Goal: Information Seeking & Learning: Learn about a topic

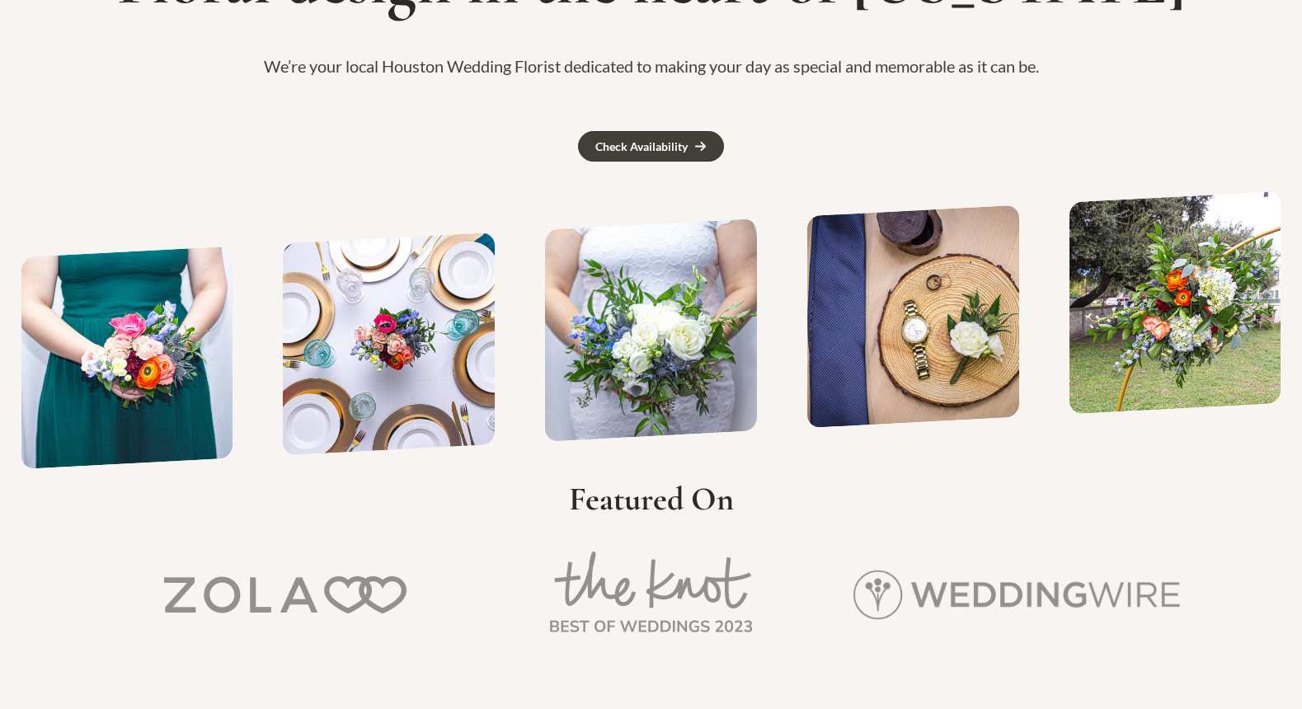
scroll to position [264, 0]
click at [540, 411] on img at bounding box center [646, 329] width 212 height 223
click at [541, 411] on img at bounding box center [647, 329] width 212 height 223
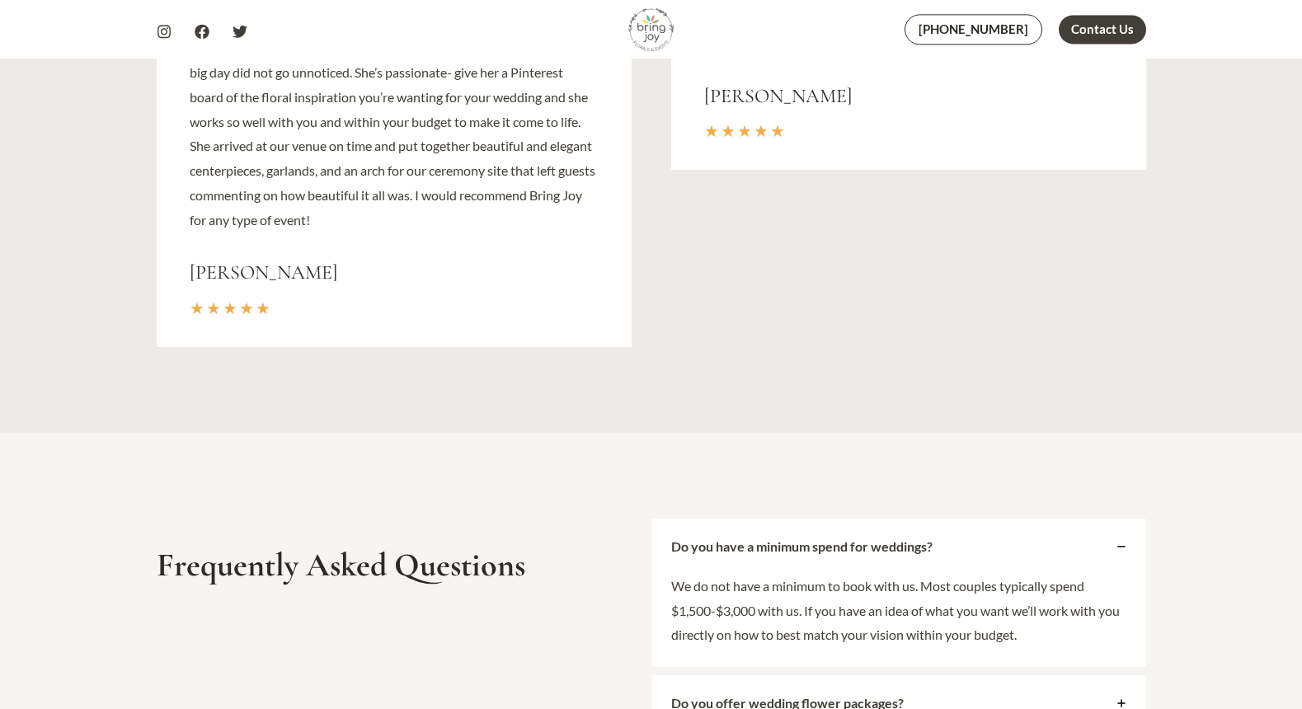
scroll to position [6279, 0]
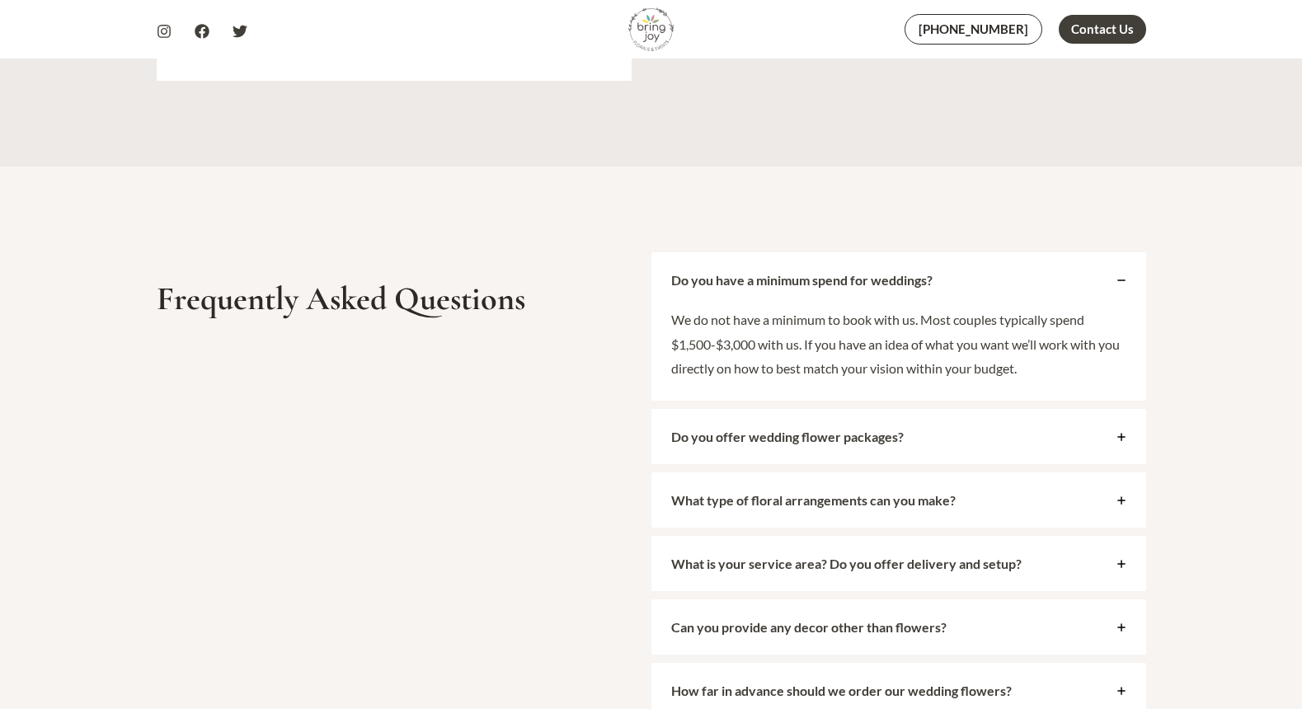
click at [1111, 507] on div "What type of floral arrangements can you make?" at bounding box center [898, 499] width 495 height 55
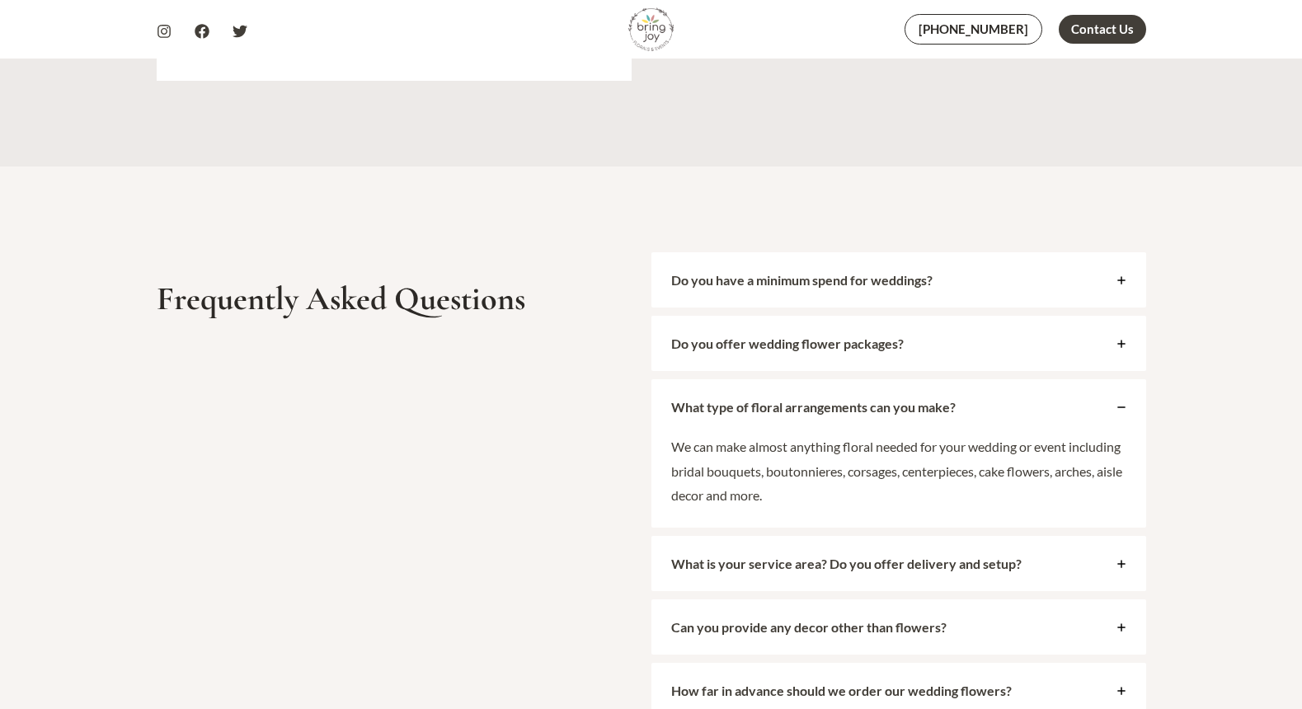
click at [1122, 345] on icon at bounding box center [1121, 344] width 8 height 8
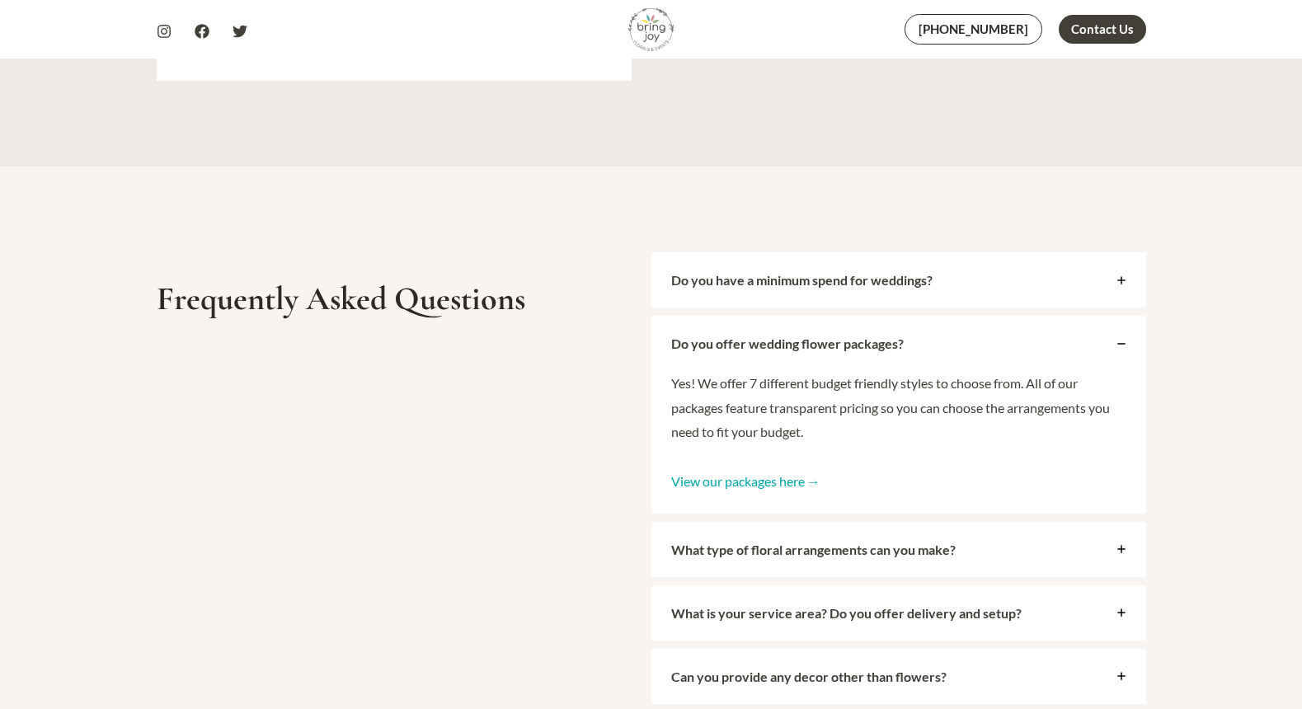
click at [769, 483] on link "View our packages here →" at bounding box center [745, 481] width 149 height 16
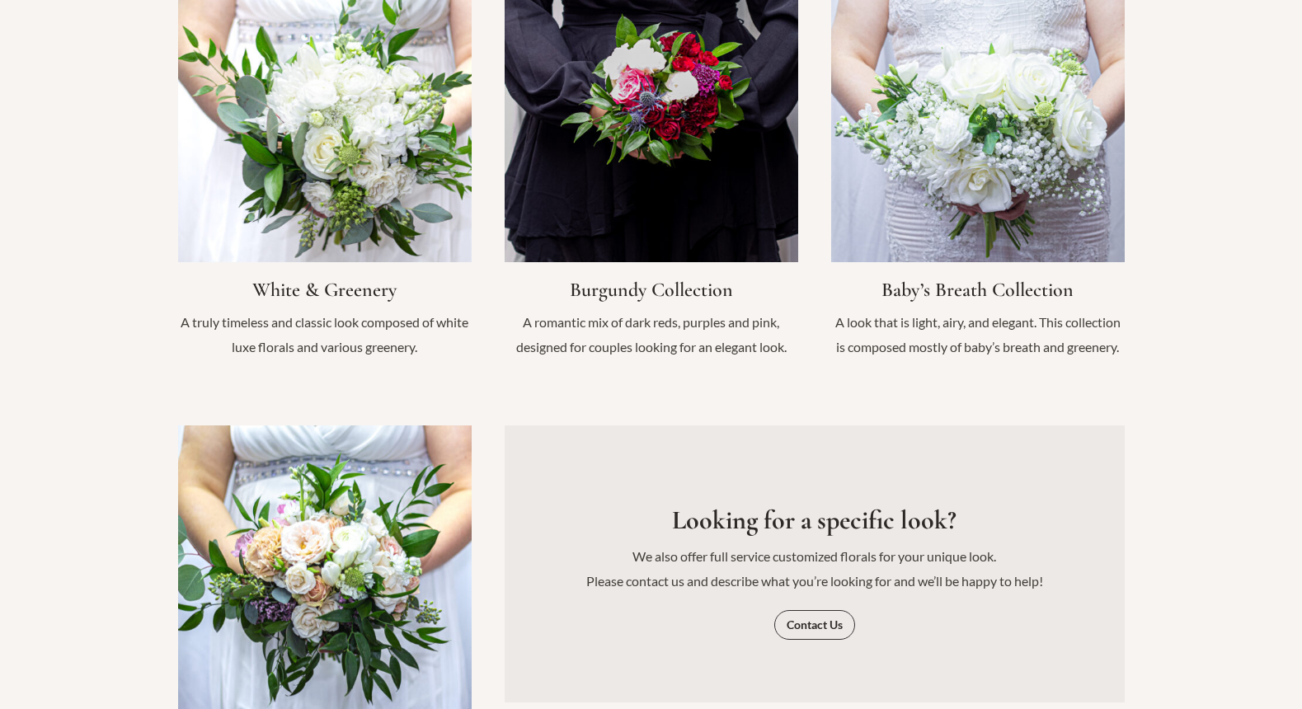
scroll to position [1820, 0]
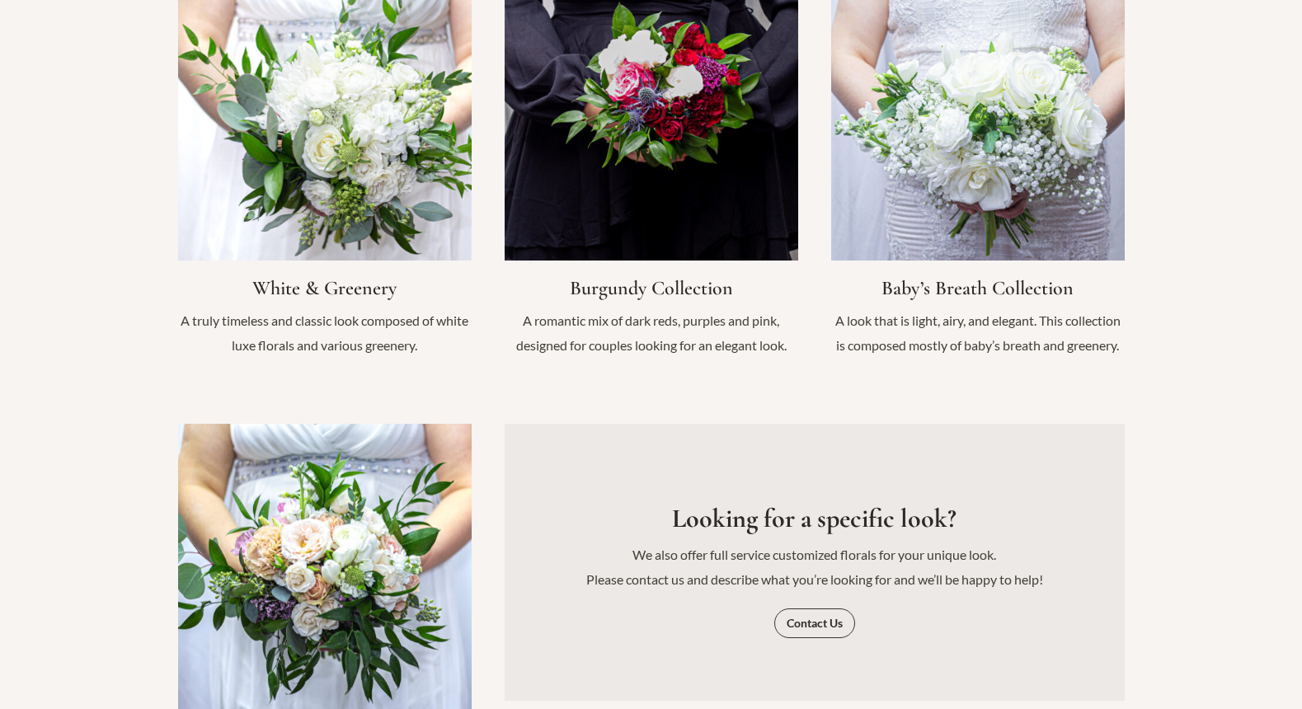
click at [637, 181] on link "Infobox Link" at bounding box center [652, 170] width 294 height 407
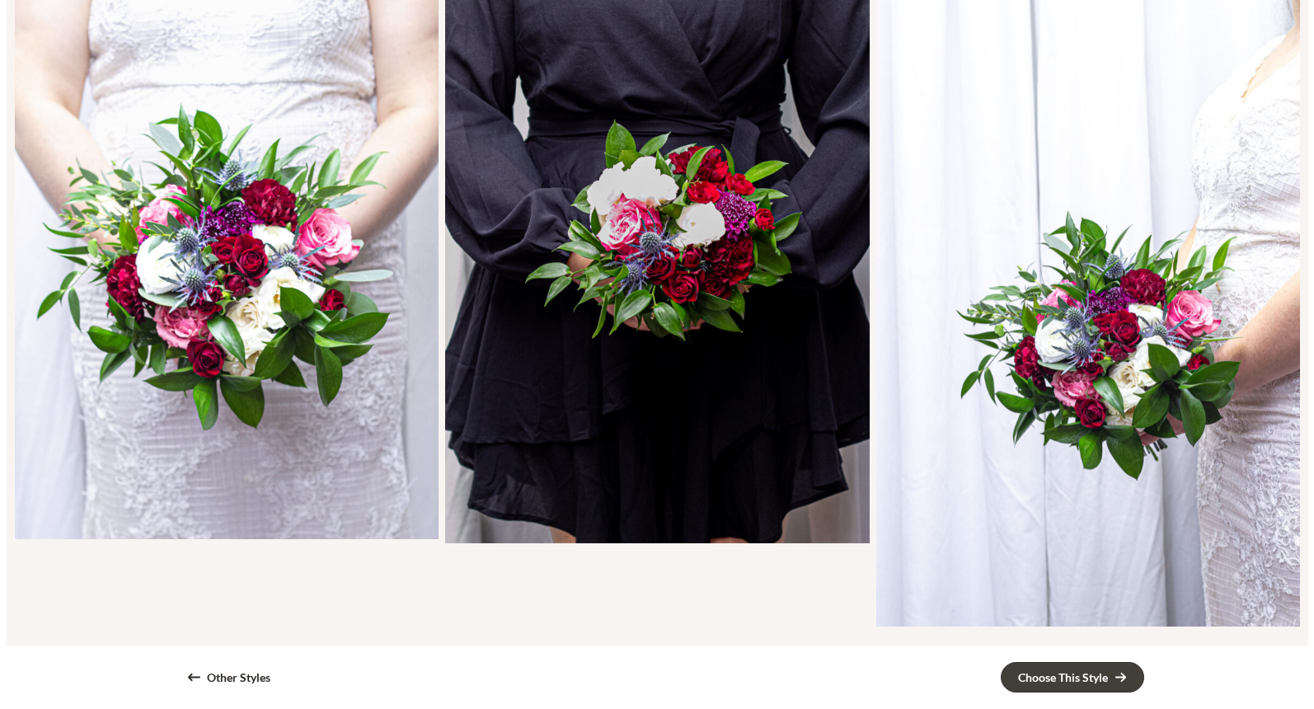
scroll to position [449, 0]
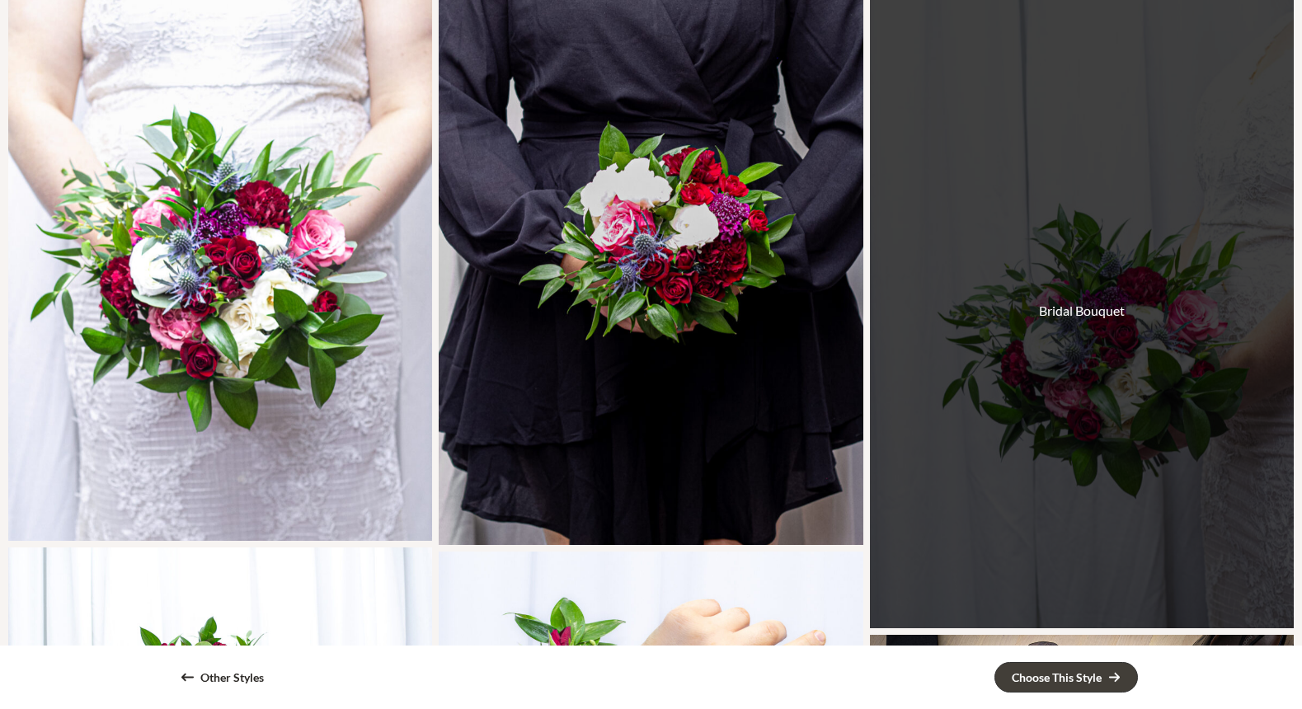
click at [970, 363] on div "Bridal Bouquet" at bounding box center [1082, 311] width 424 height 636
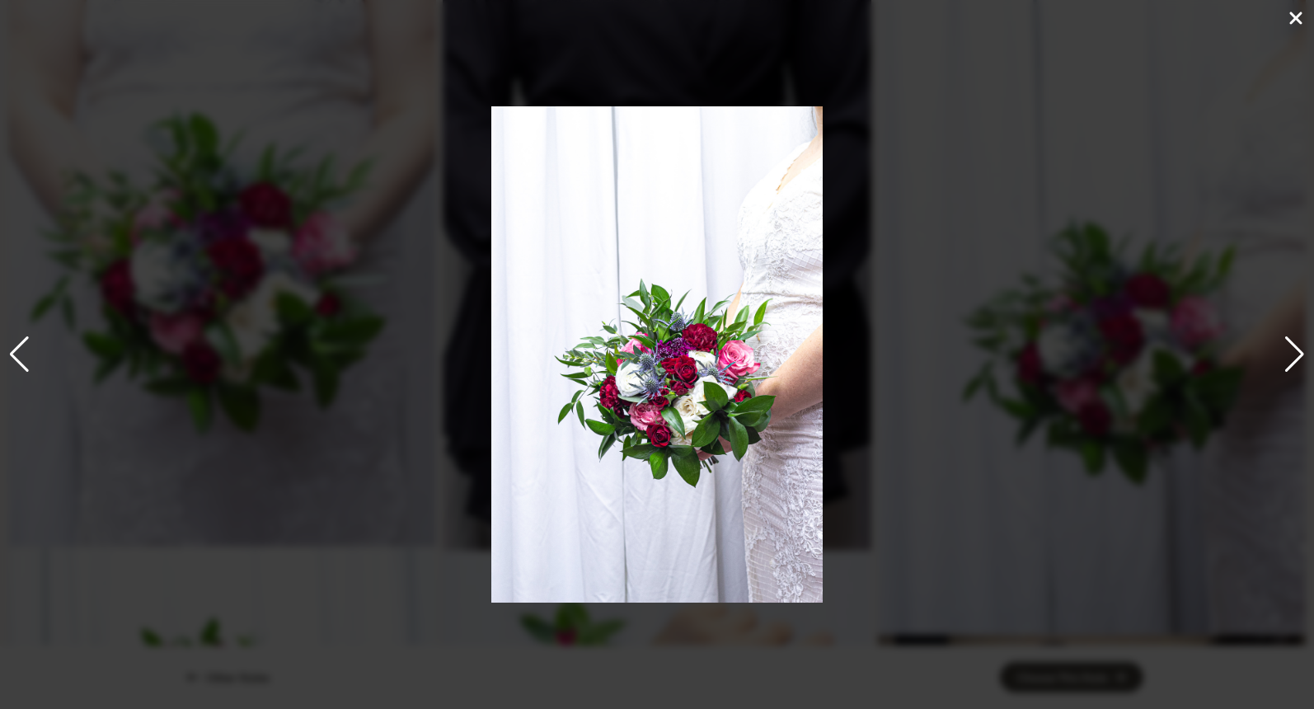
click at [1300, 350] on div "Next slide" at bounding box center [1295, 354] width 22 height 36
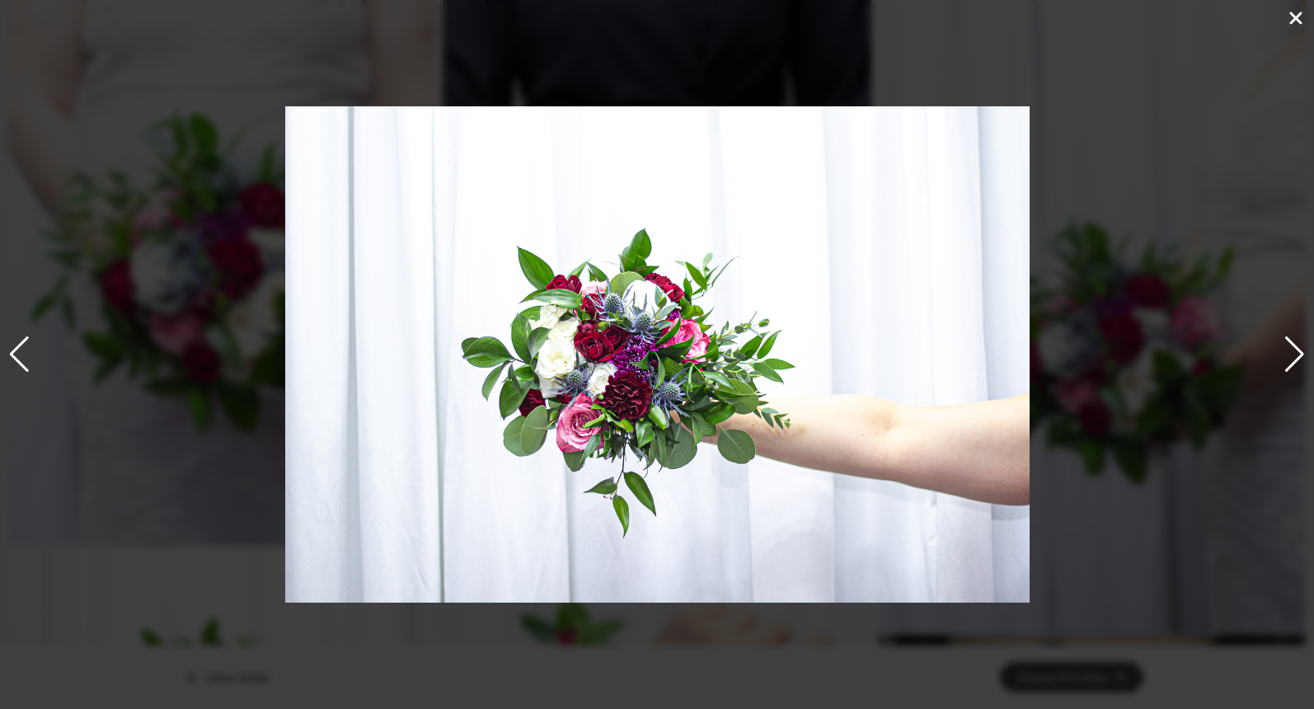
click at [1296, 349] on div "Next slide" at bounding box center [1295, 354] width 22 height 36
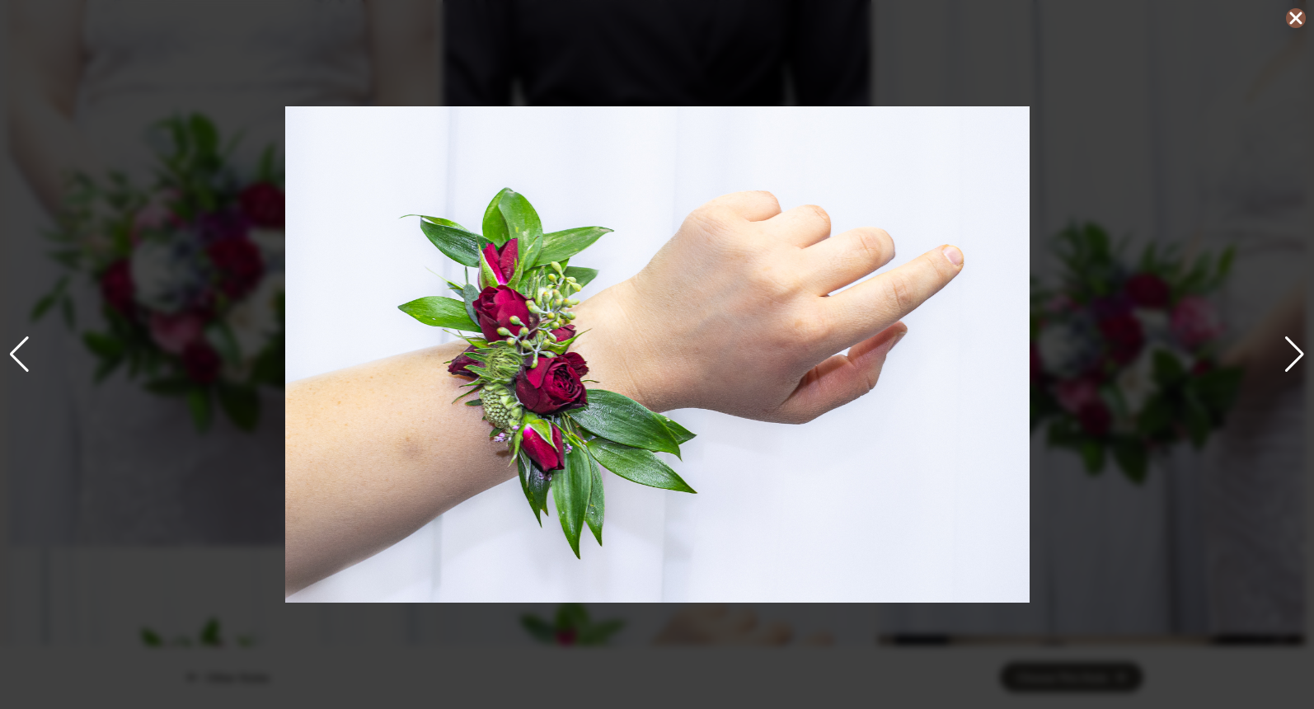
drag, startPoint x: 1292, startPoint y: 23, endPoint x: 1178, endPoint y: 122, distance: 150.8
click at [1292, 23] on icon at bounding box center [1296, 18] width 12 height 12
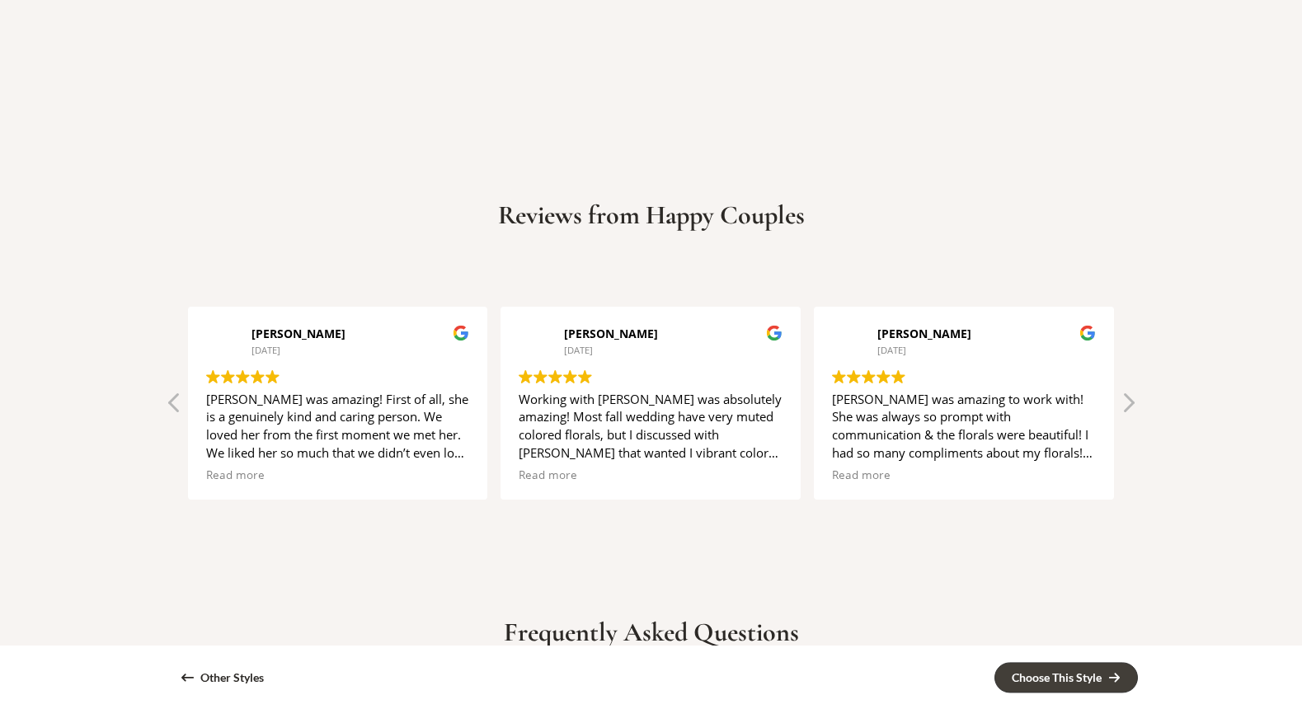
scroll to position [4103, 0]
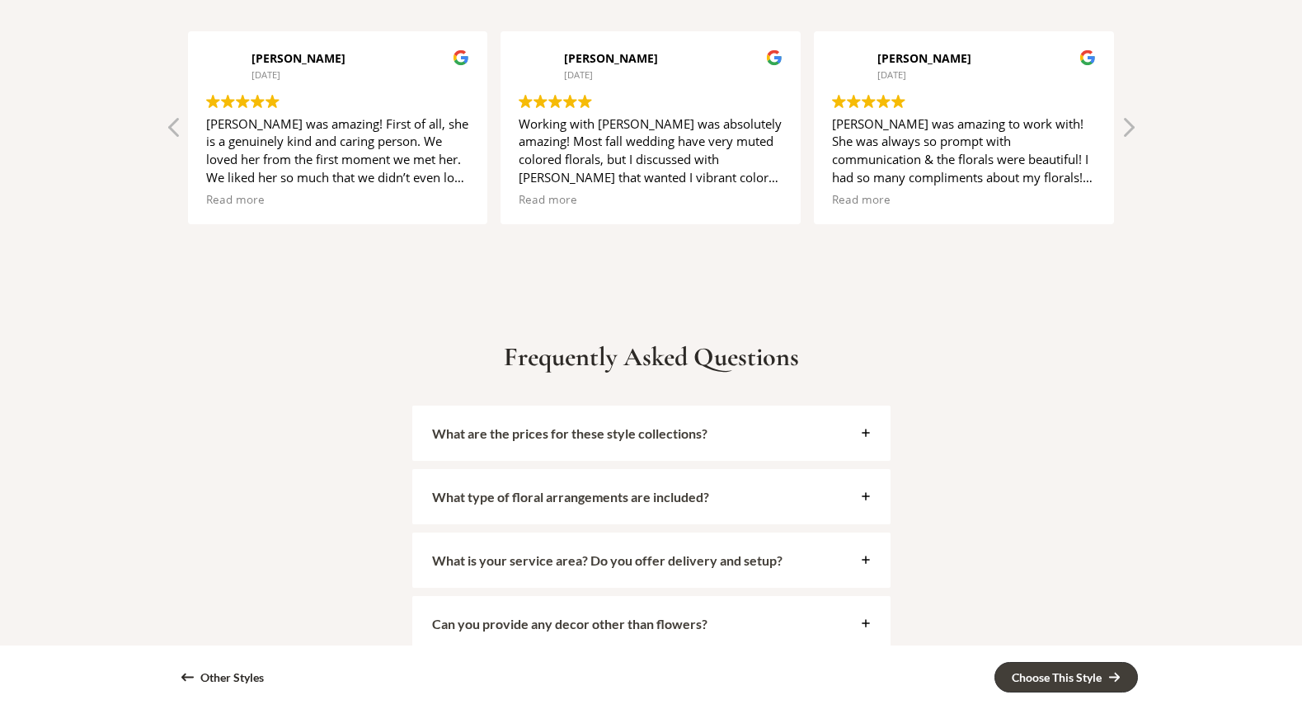
click at [865, 435] on icon at bounding box center [866, 433] width 10 height 10
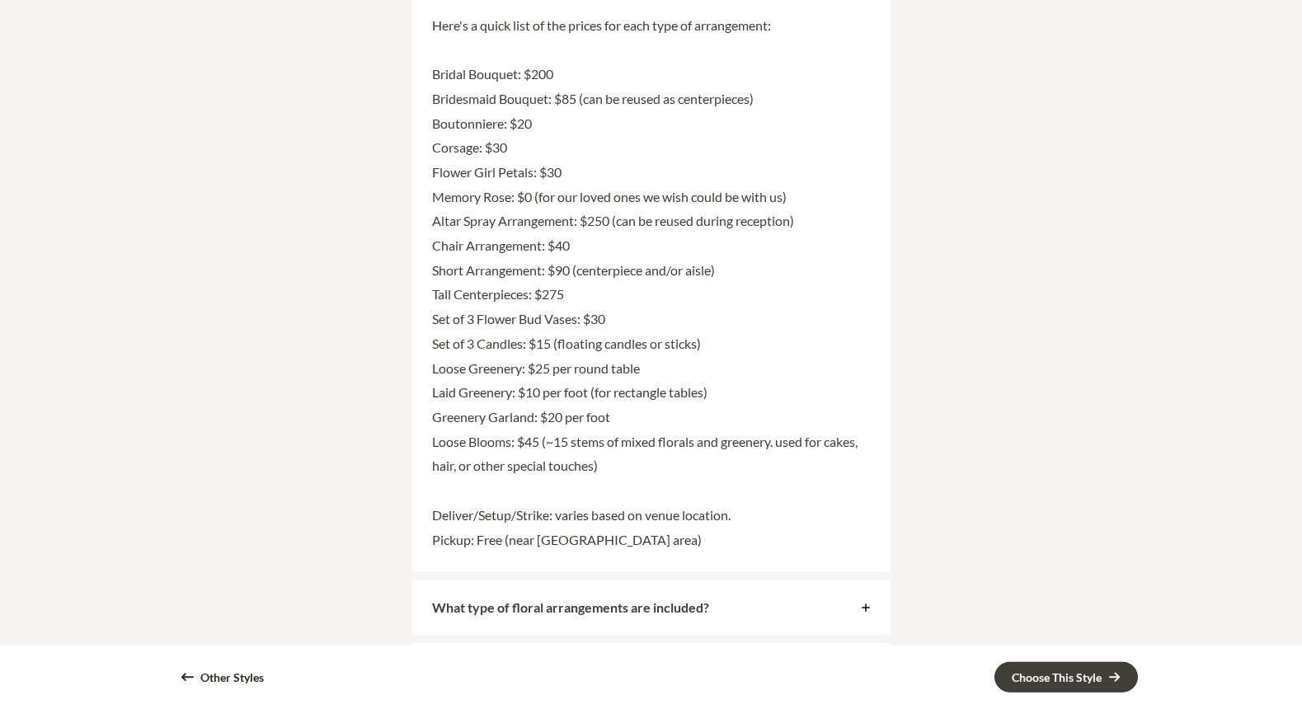
scroll to position [4696, 0]
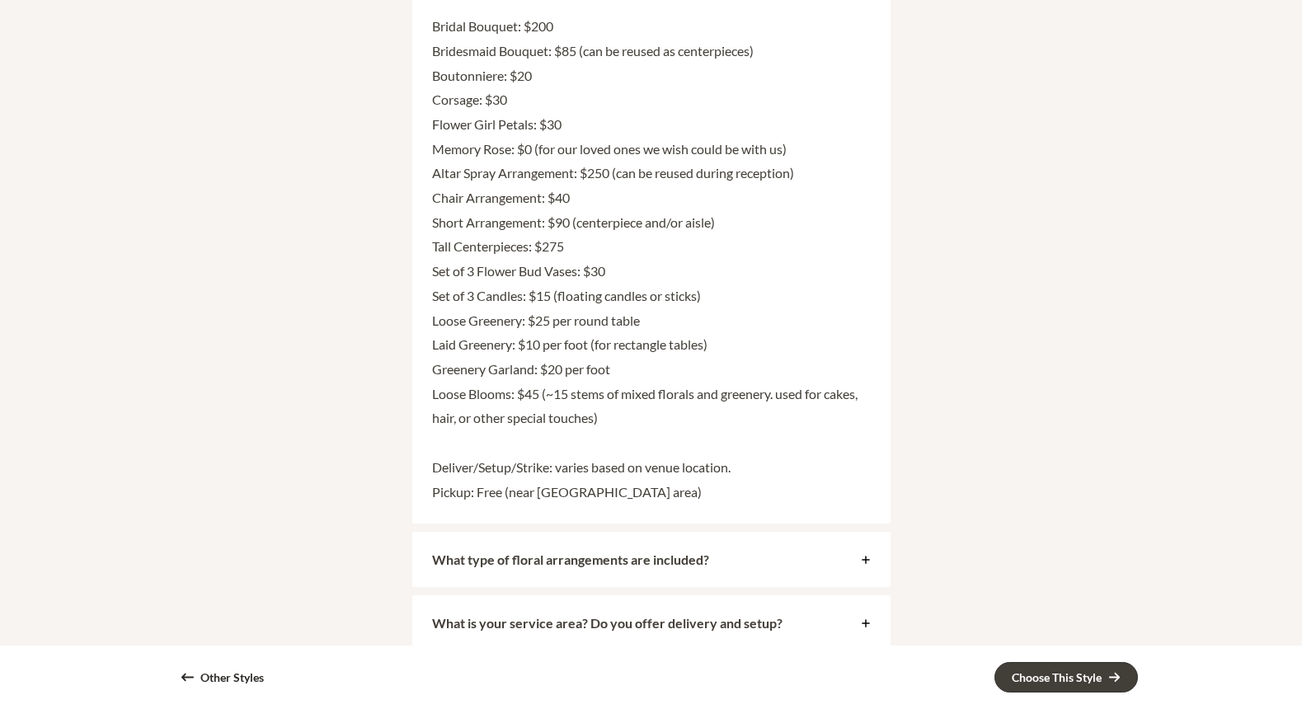
click at [867, 557] on icon at bounding box center [866, 560] width 10 height 10
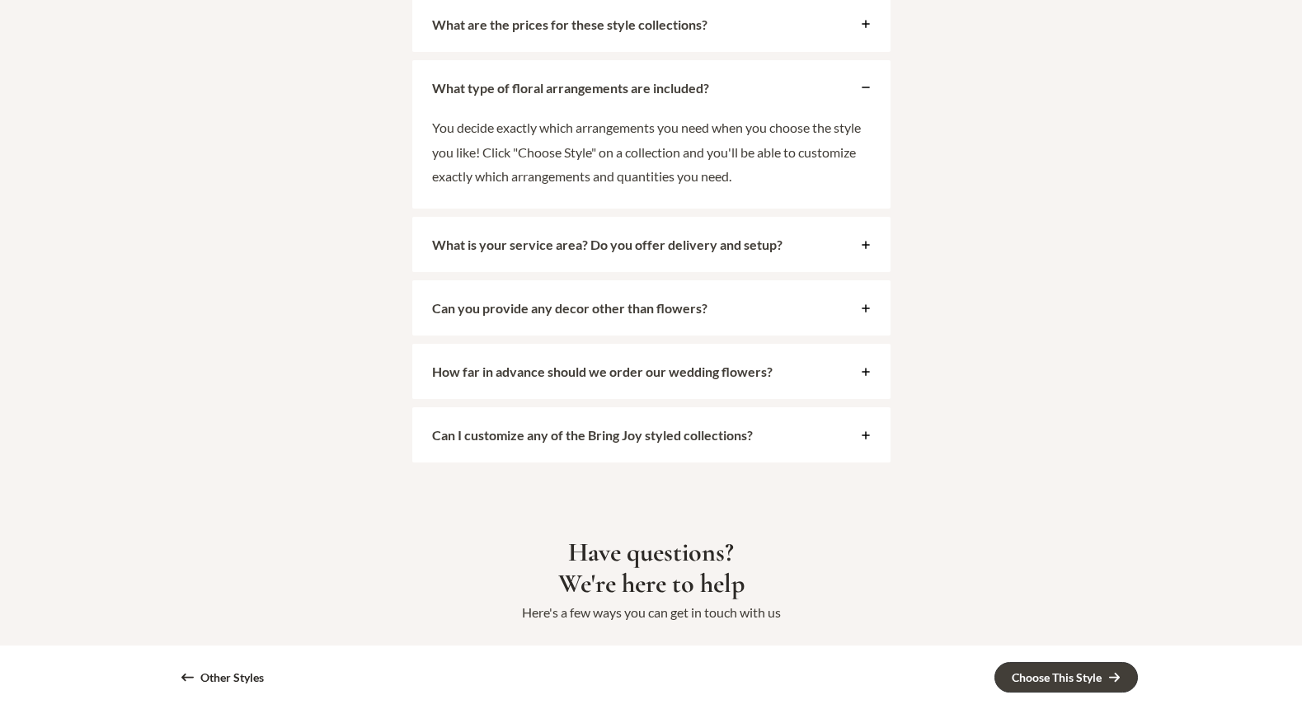
scroll to position [4141, 0]
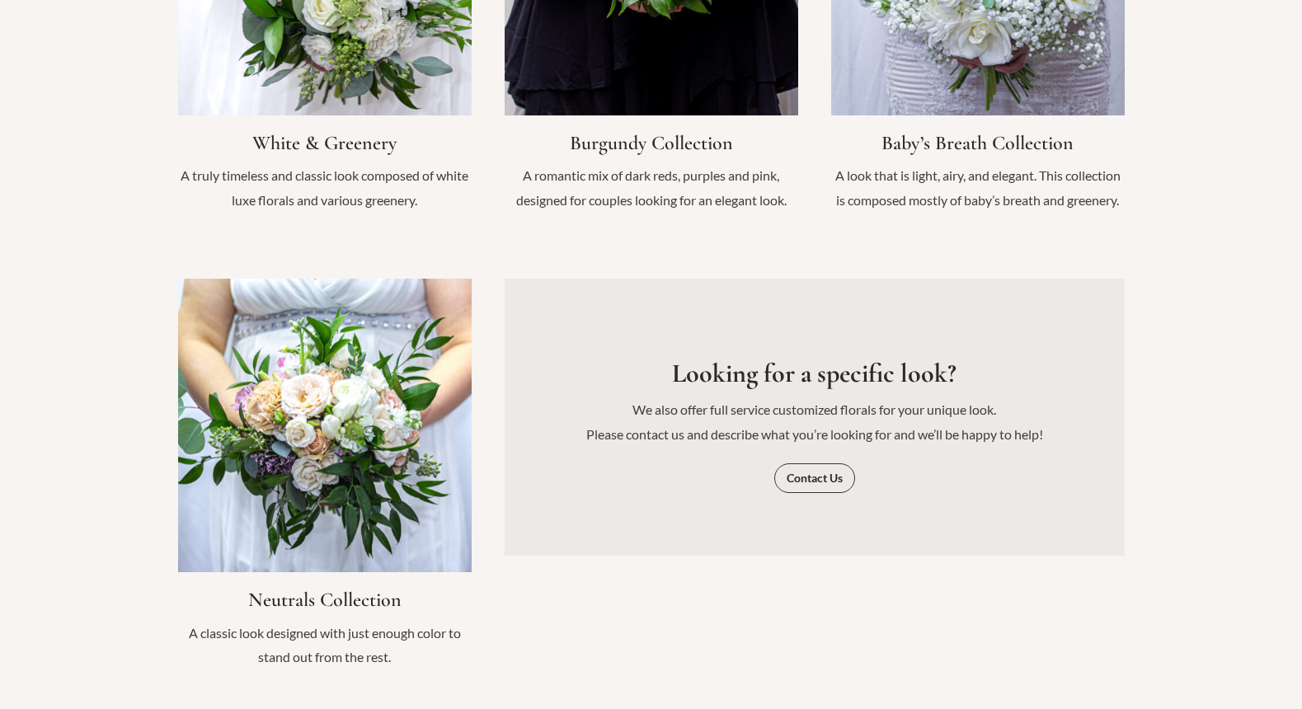
scroll to position [1689, 0]
